Goal: Task Accomplishment & Management: Manage account settings

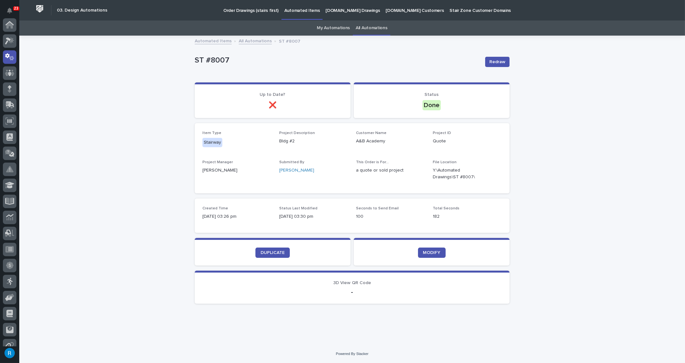
scroll to position [32, 0]
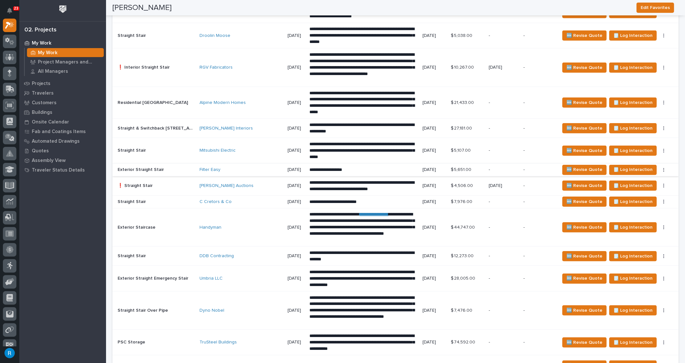
scroll to position [1080, 0]
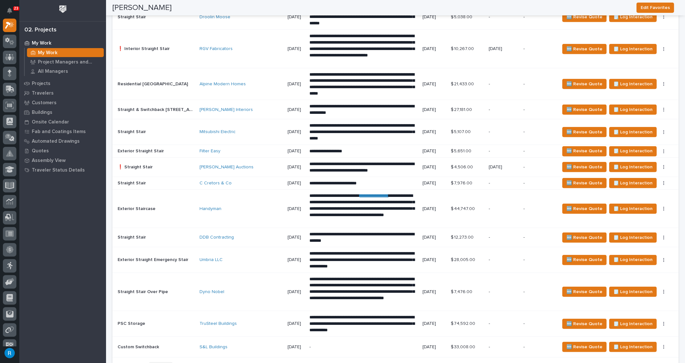
click at [232, 165] on div "[PERSON_NAME] Auctions" at bounding box center [240, 167] width 83 height 5
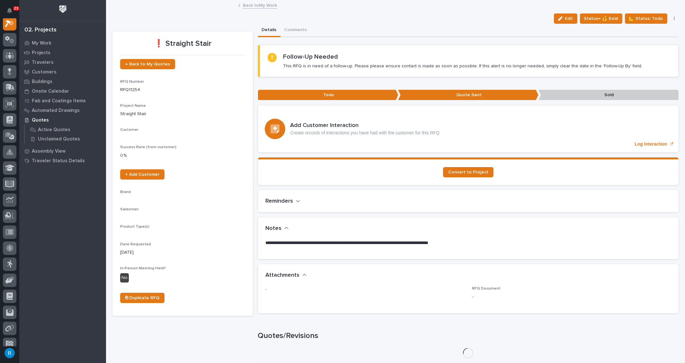
scroll to position [16, 0]
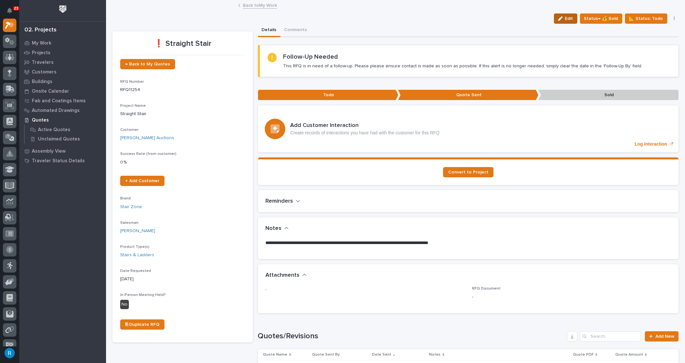
click at [568, 17] on span "Edit" at bounding box center [569, 19] width 8 height 6
